Goal: Information Seeking & Learning: Learn about a topic

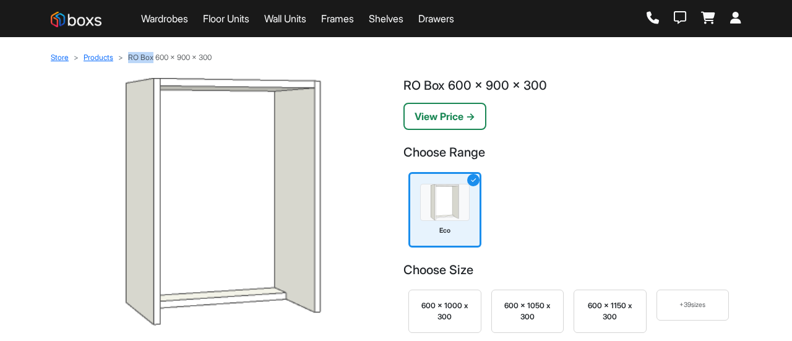
drag, startPoint x: 130, startPoint y: 59, endPoint x: 155, endPoint y: 59, distance: 24.8
click at [155, 59] on li "RO Box 600 x 900 x 300" at bounding box center [162, 57] width 98 height 11
copy li "RO Box"
click at [454, 19] on link "Drawers" at bounding box center [436, 18] width 36 height 15
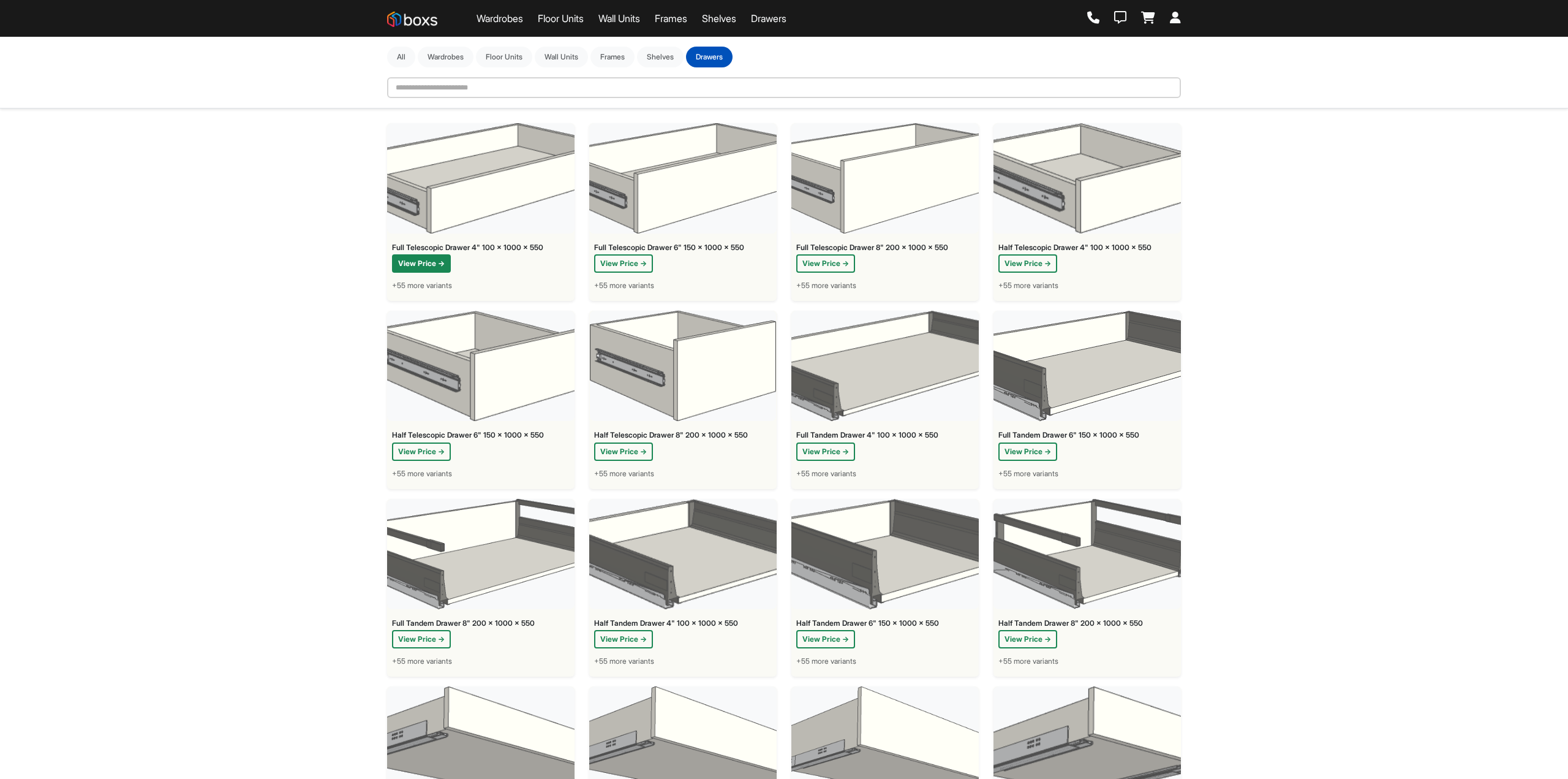
click at [434, 265] on button "View Price →" at bounding box center [420, 263] width 58 height 19
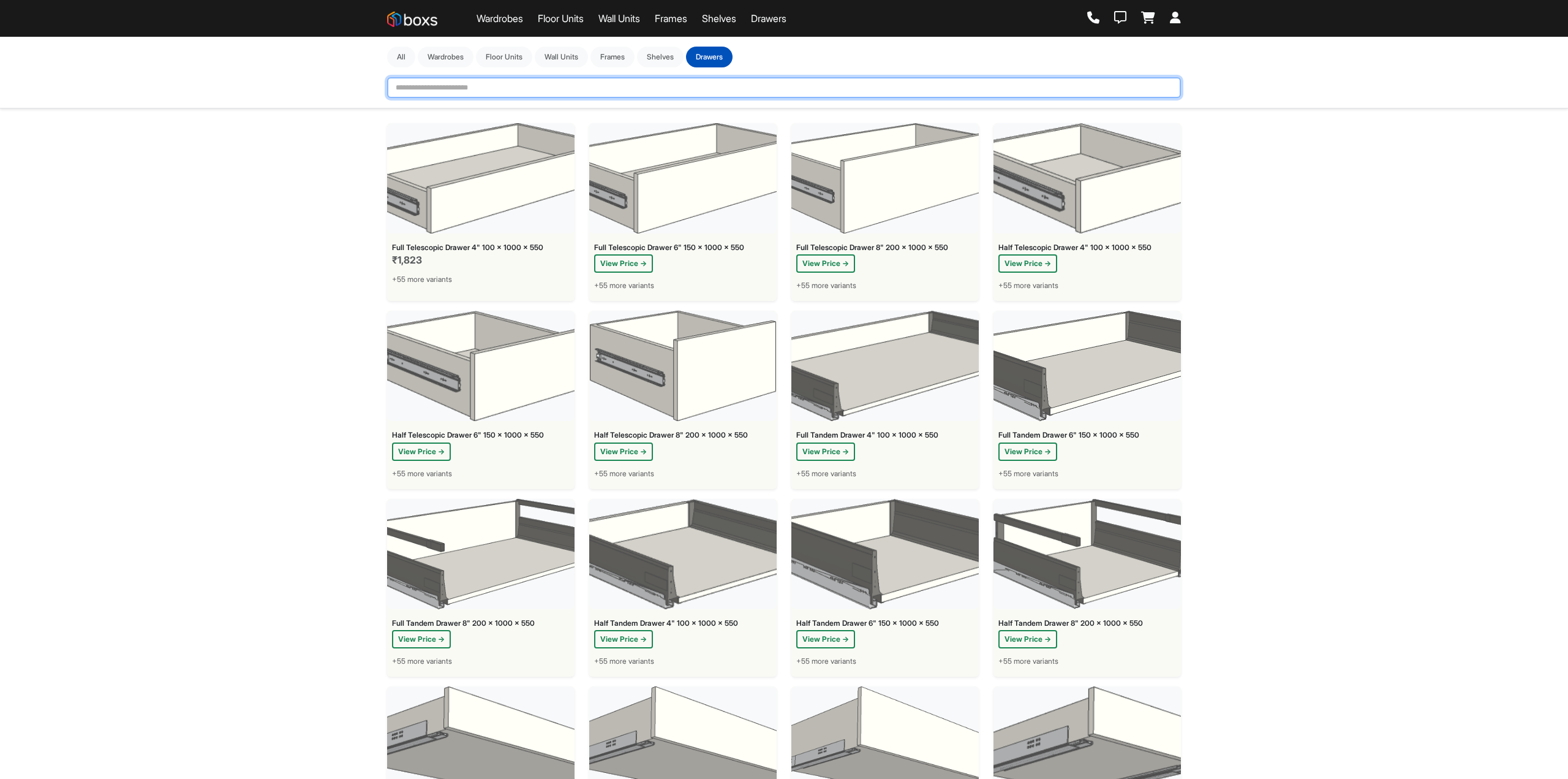
click at [450, 92] on input "text" at bounding box center [784, 87] width 793 height 21
paste input "******"
type input "******"
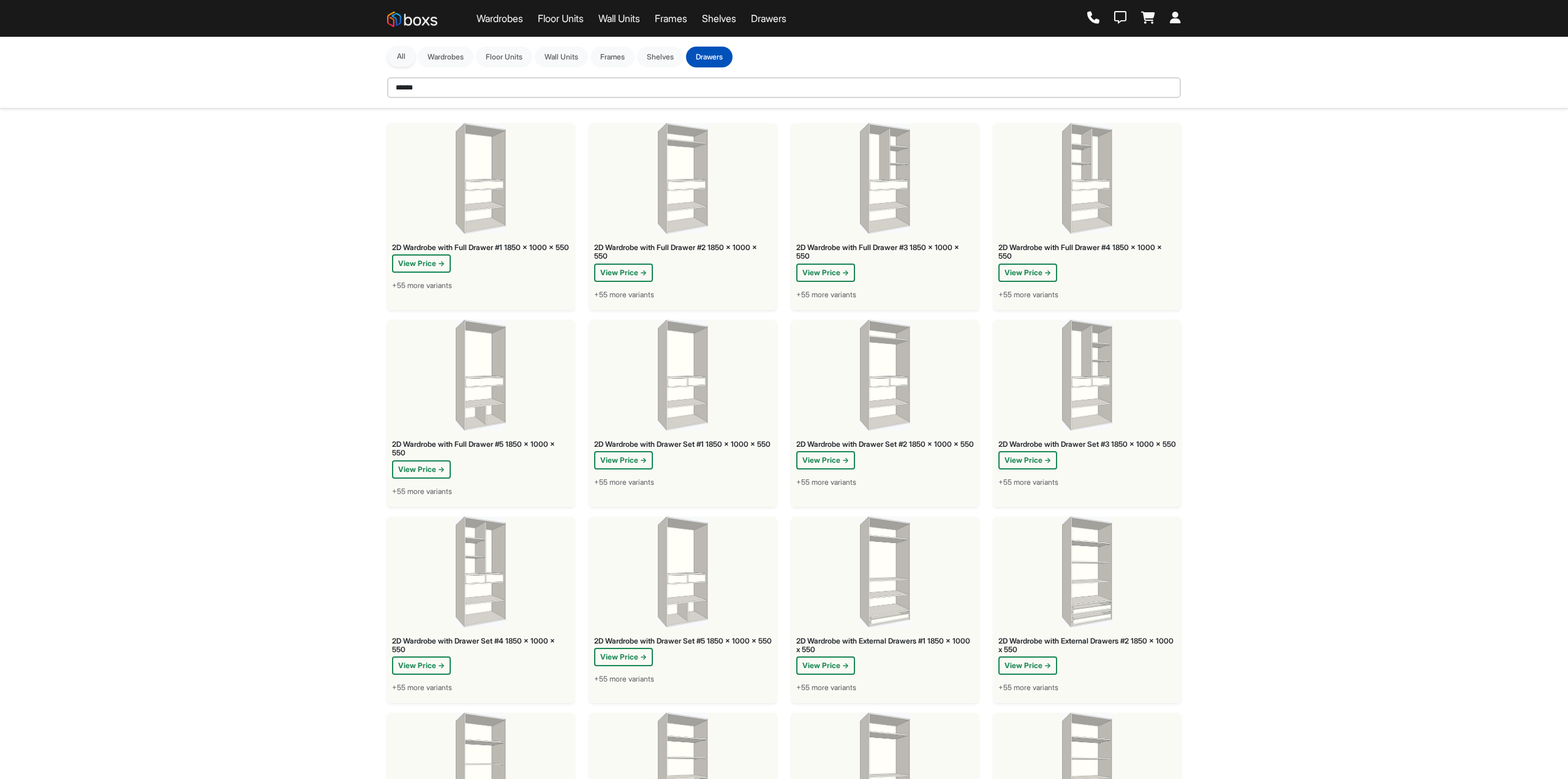
click at [408, 60] on button "All" at bounding box center [401, 55] width 28 height 21
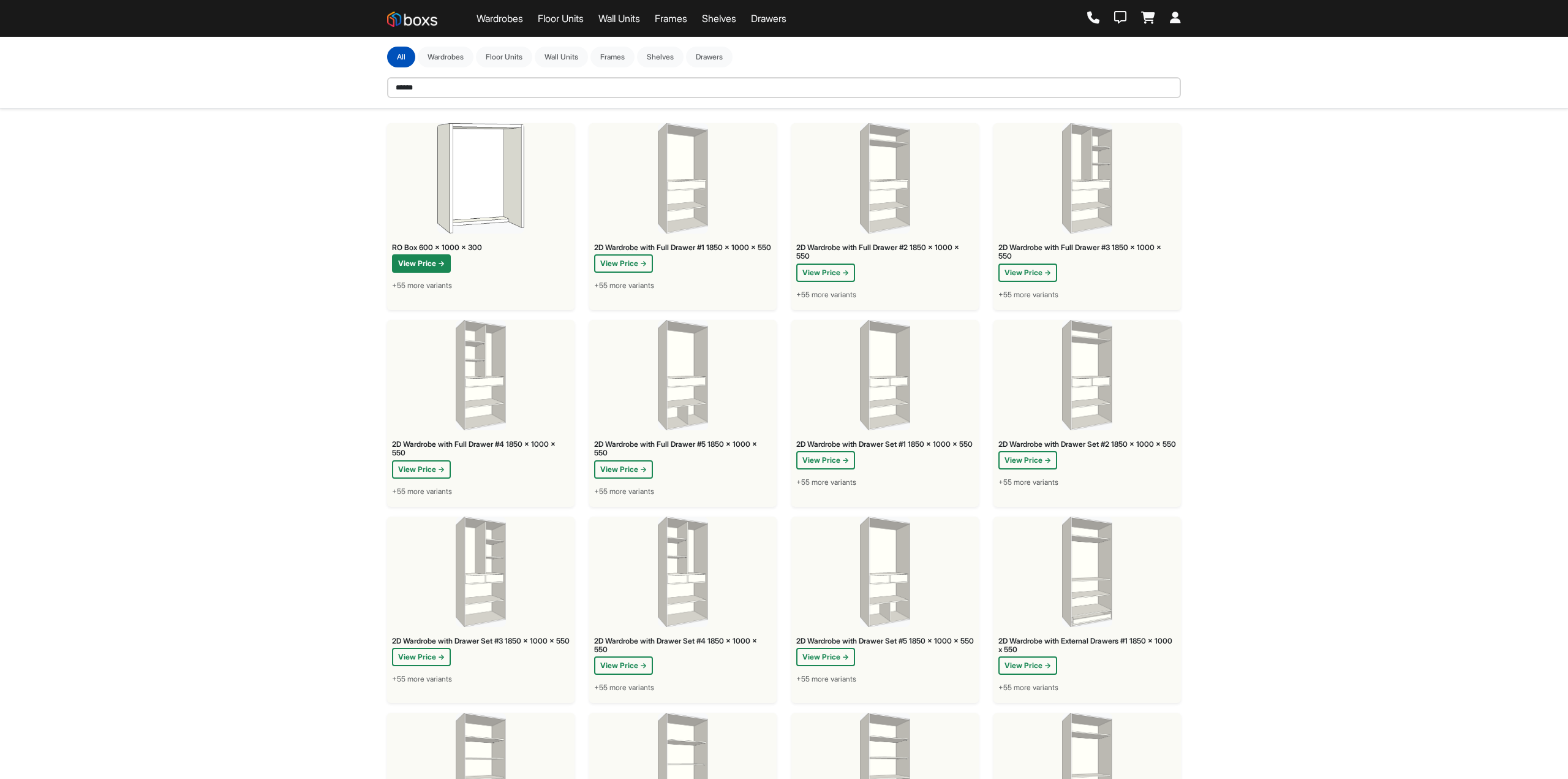
click at [415, 267] on button "View Price →" at bounding box center [420, 263] width 58 height 19
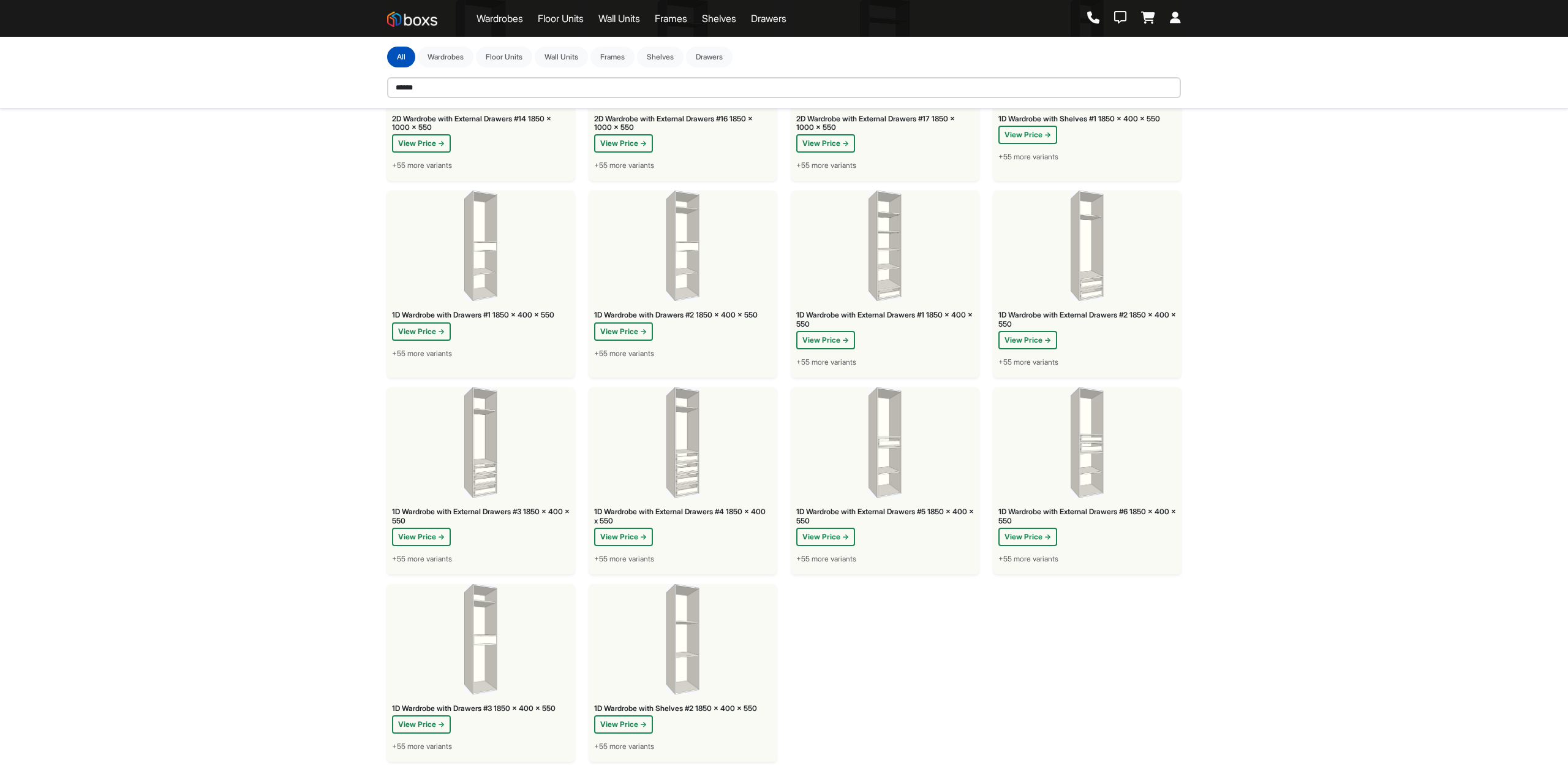
scroll to position [1340, 0]
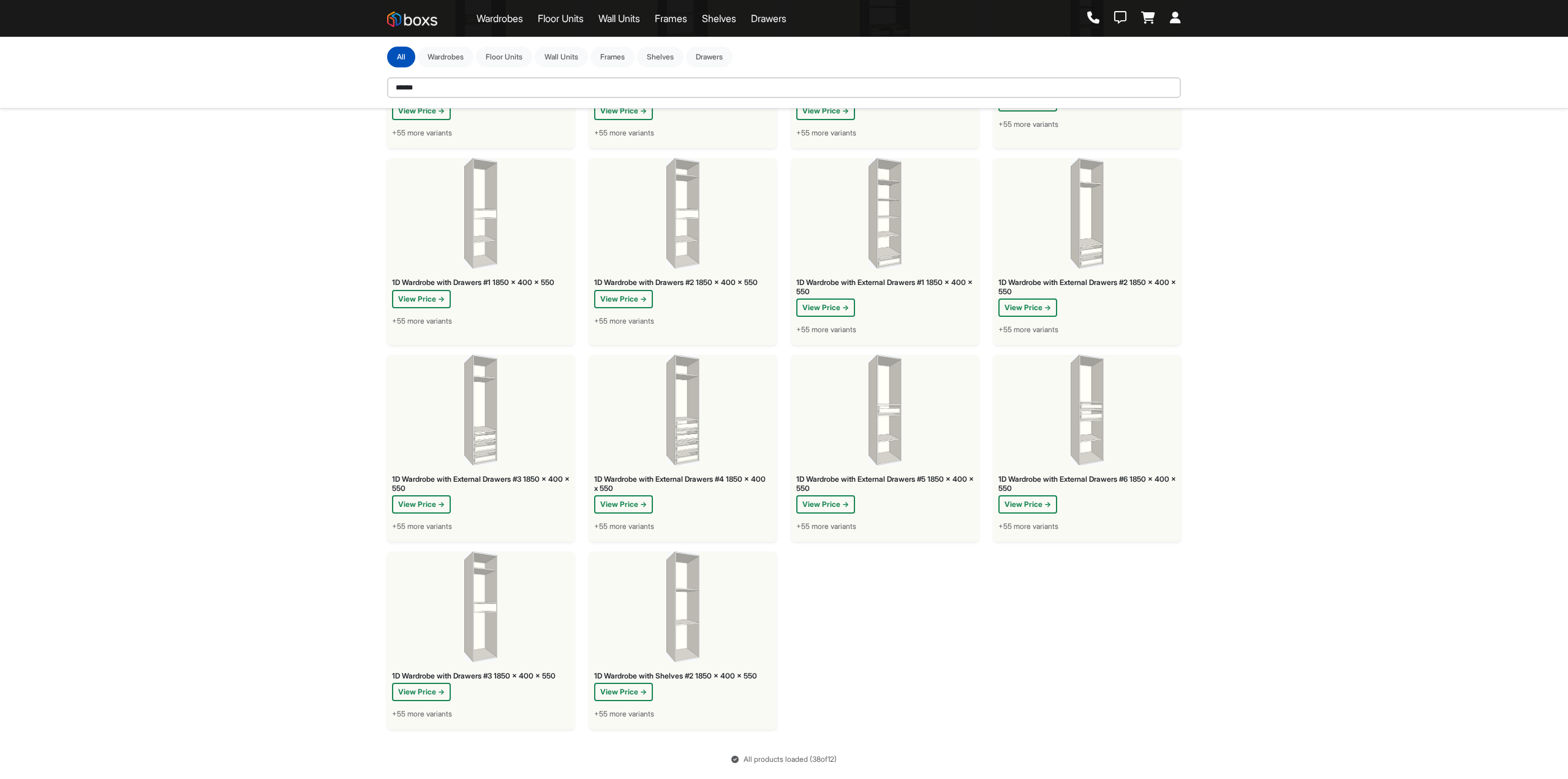
click at [425, 16] on img at bounding box center [412, 19] width 50 height 15
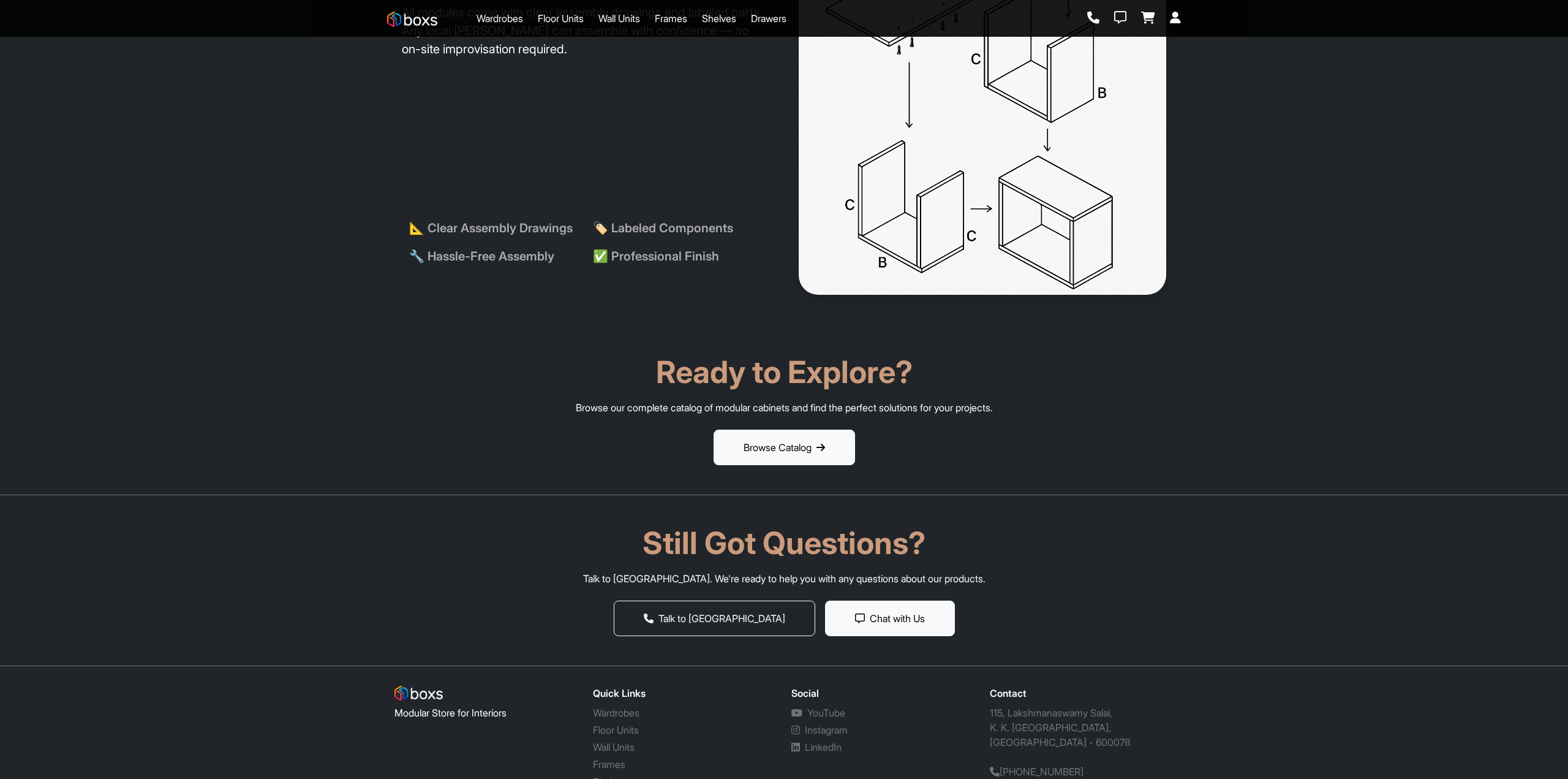
scroll to position [2179, 0]
